Goal: Task Accomplishment & Management: Use online tool/utility

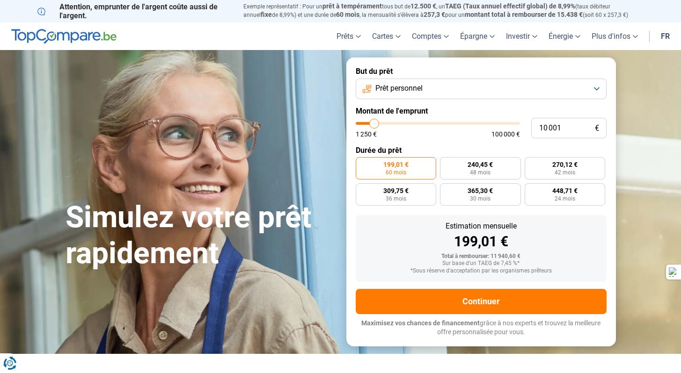
click at [438, 88] on button "Prêt personnel" at bounding box center [480, 89] width 251 height 21
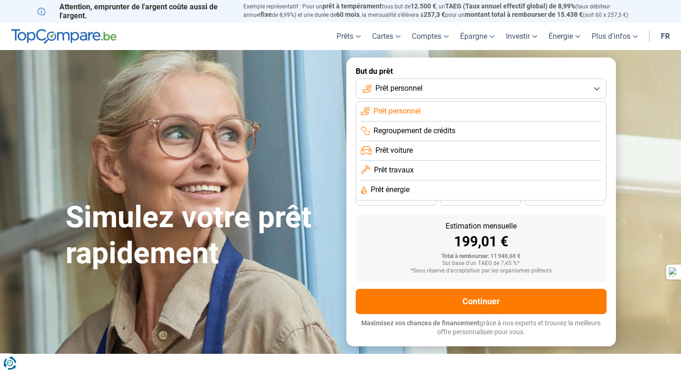
click at [403, 153] on span "Prêt voiture" at bounding box center [393, 150] width 37 height 10
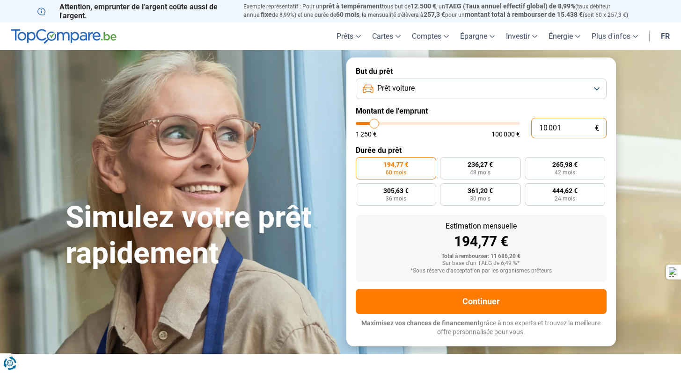
click at [561, 127] on input "10 001" at bounding box center [568, 128] width 75 height 21
type input "1 000"
type input "1250"
type input "100"
type input "1250"
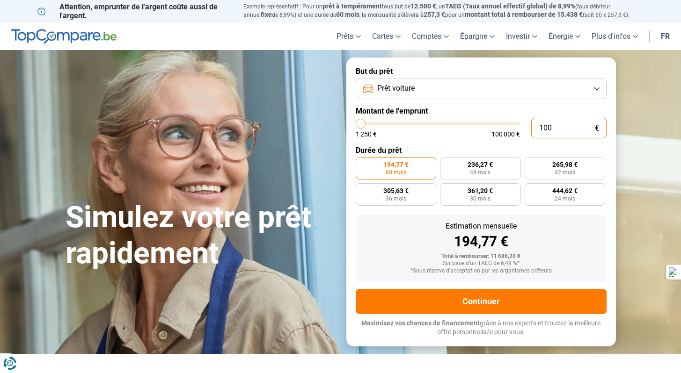
type input "10"
type input "1250"
type input "1"
type input "1250"
type input "0"
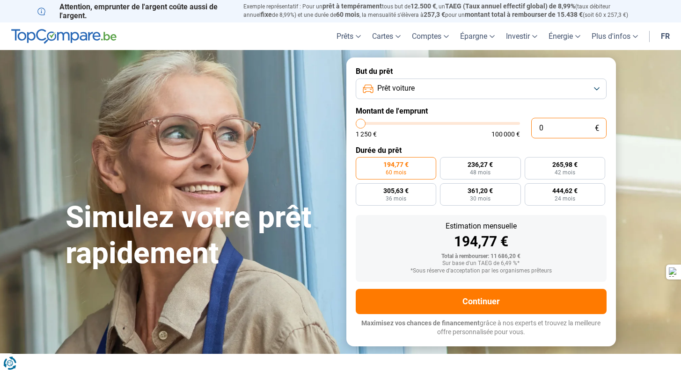
type input "1250"
type input "9"
type input "1250"
type input "99"
type input "1250"
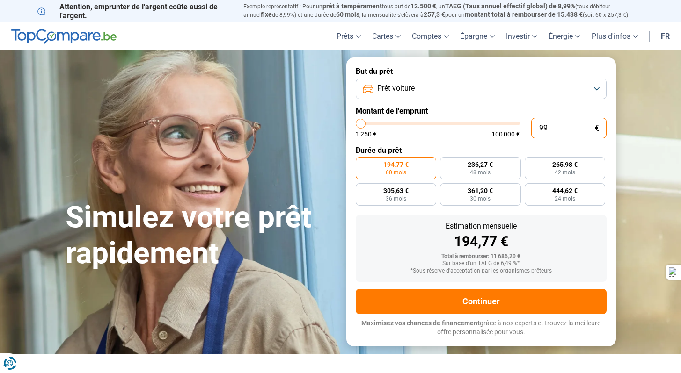
type input "999"
type input "1250"
type input "9 999"
type input "10000"
radio input "true"
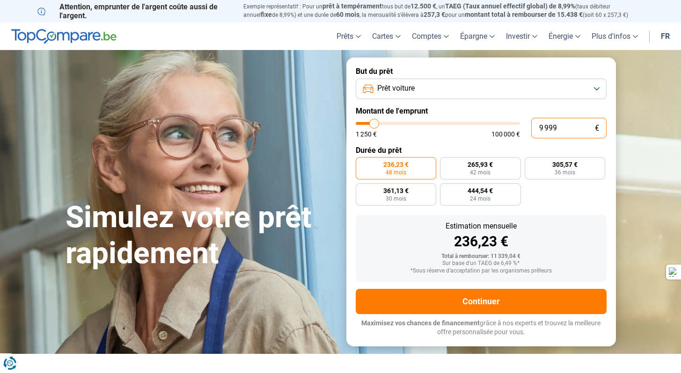
type input "9 999"
click at [295, 231] on h1 "Simulez votre prêt rapidement" at bounding box center [199, 236] width 269 height 72
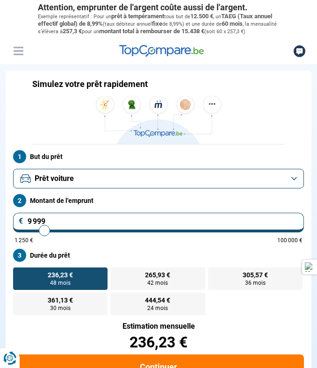
type input "10000"
